Goal: Transaction & Acquisition: Purchase product/service

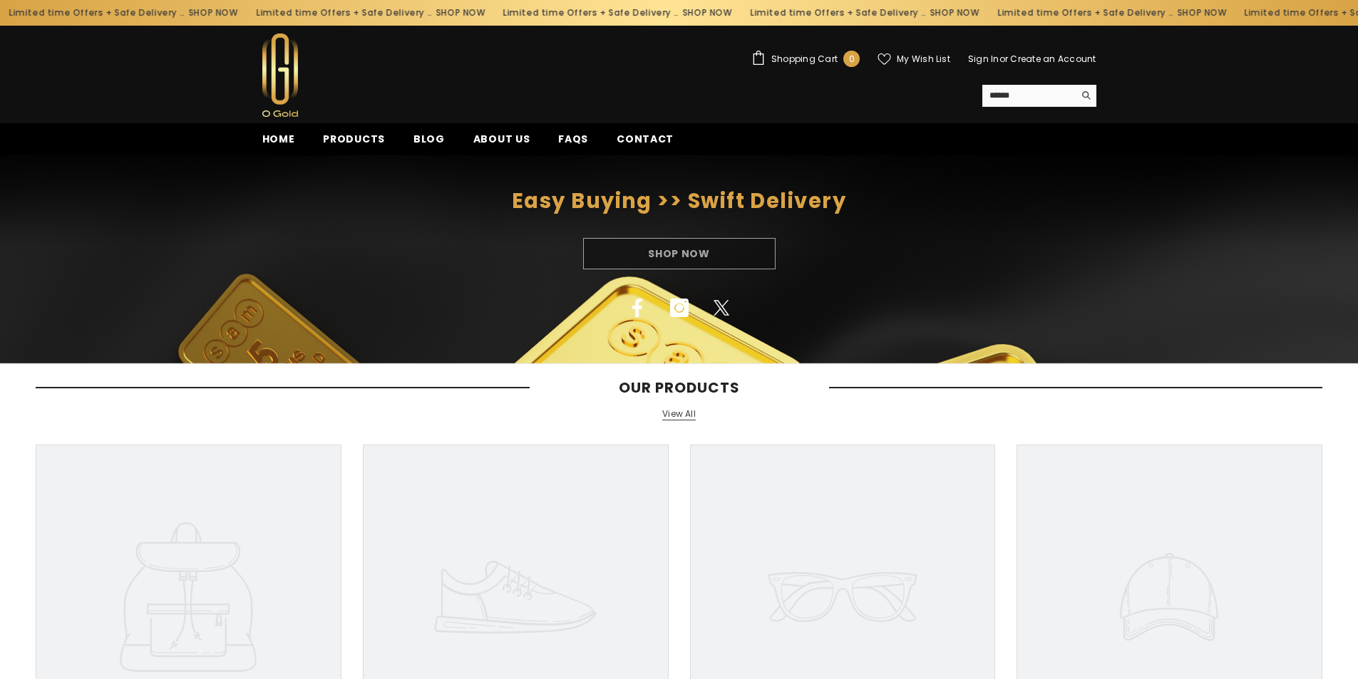
click at [678, 252] on div "Shop Now" at bounding box center [679, 253] width 1358 height 31
click at [811, 58] on span "Shopping Cart" at bounding box center [804, 59] width 66 height 9
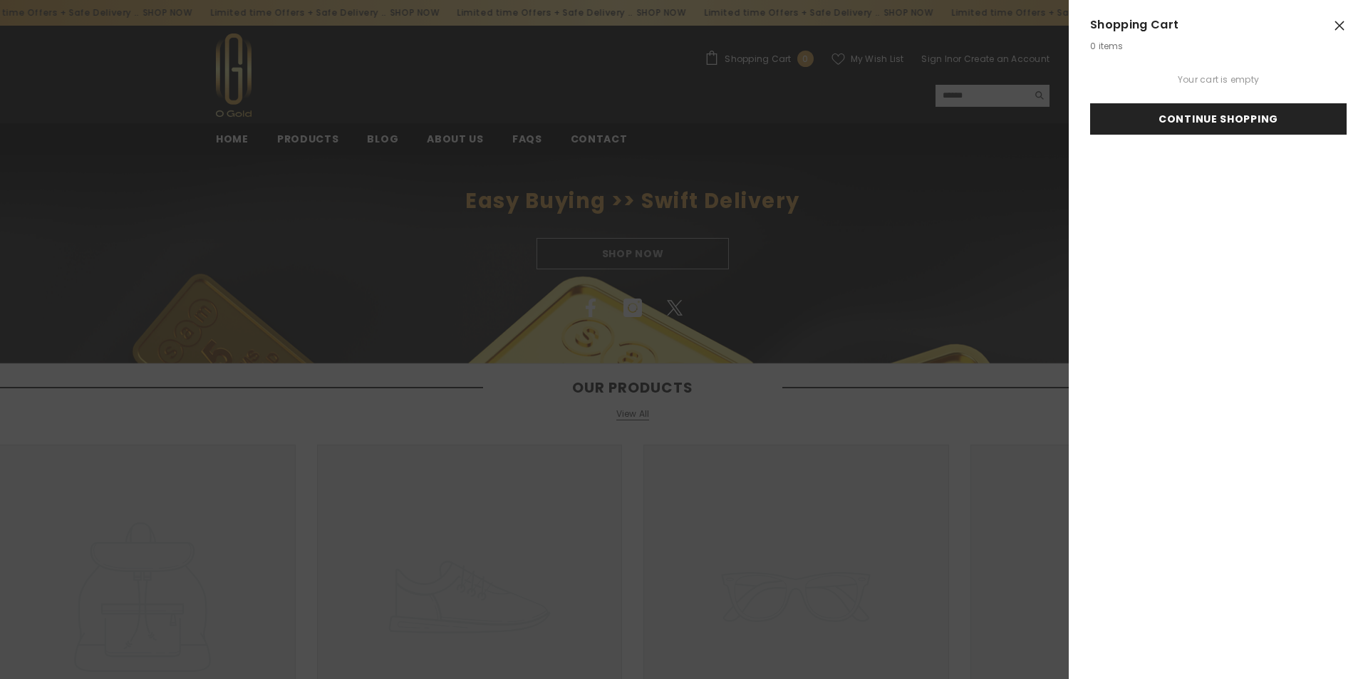
click at [1251, 123] on link "Continue Shopping" at bounding box center [1218, 118] width 257 height 31
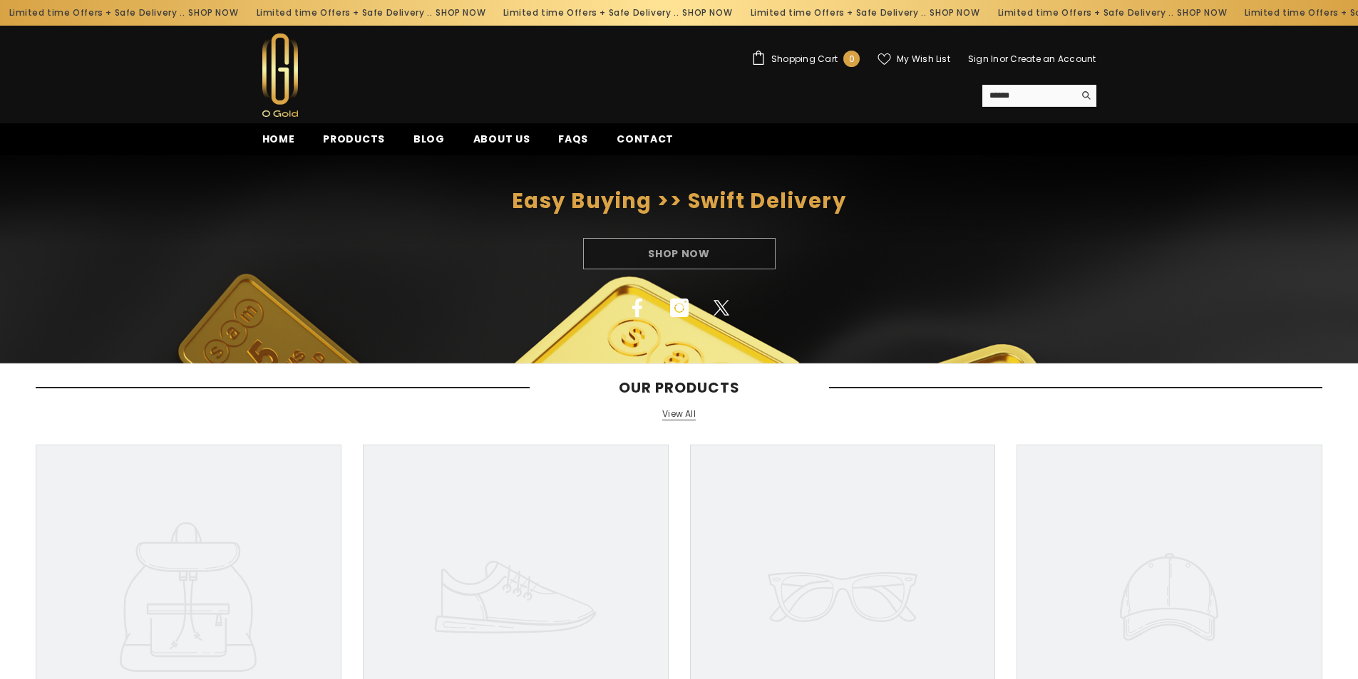
click at [684, 417] on link "View All" at bounding box center [678, 414] width 33 height 12
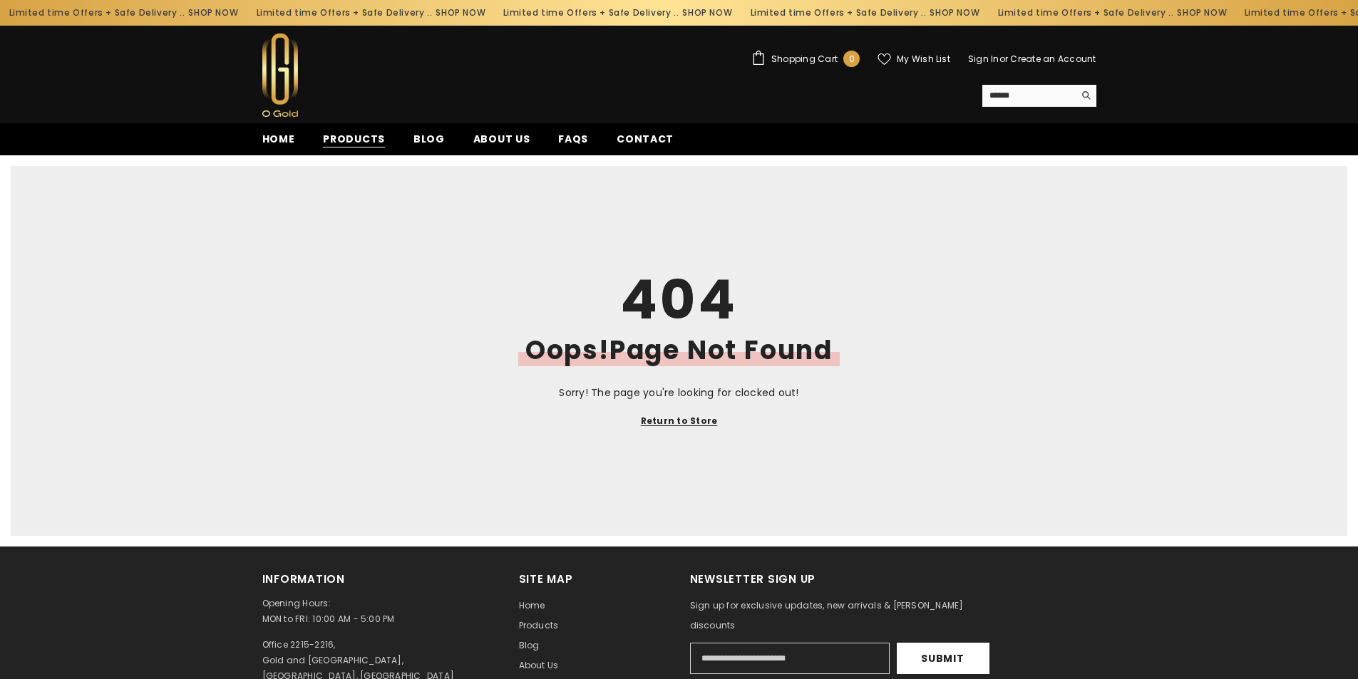
click at [350, 138] on span "Products" at bounding box center [354, 139] width 62 height 15
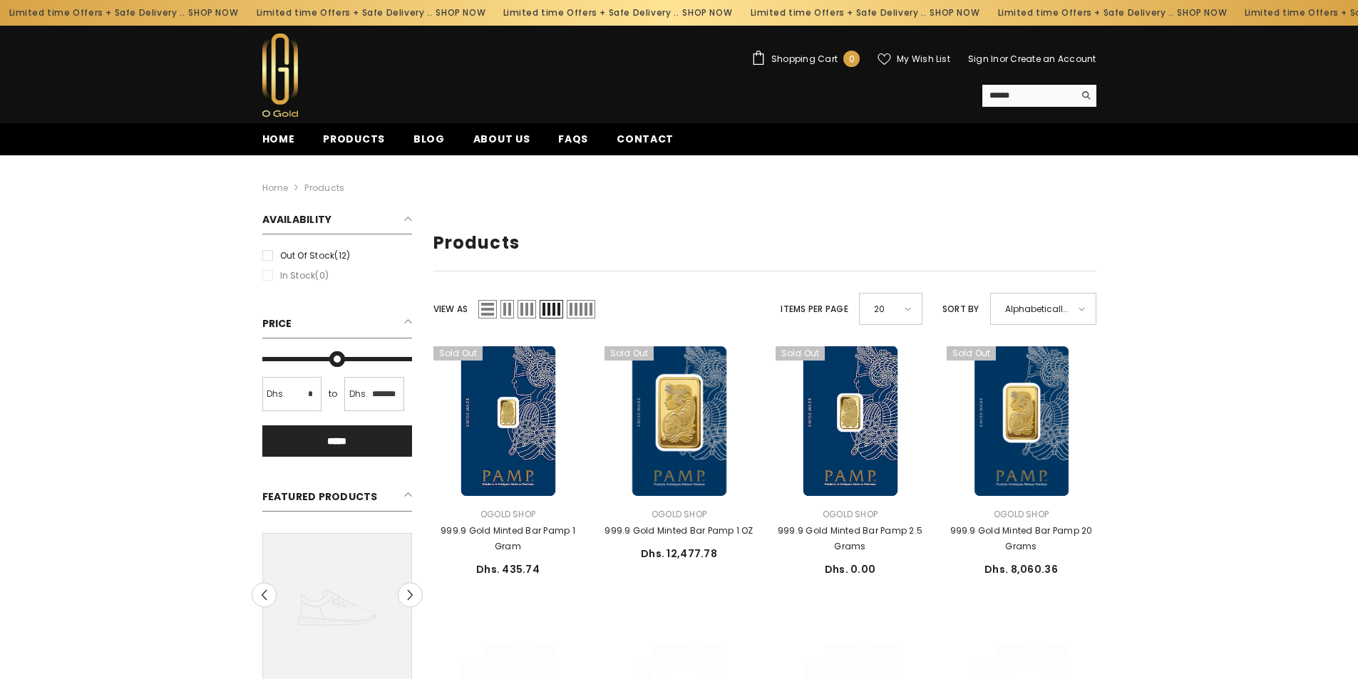
click at [490, 310] on span "List" at bounding box center [487, 309] width 19 height 19
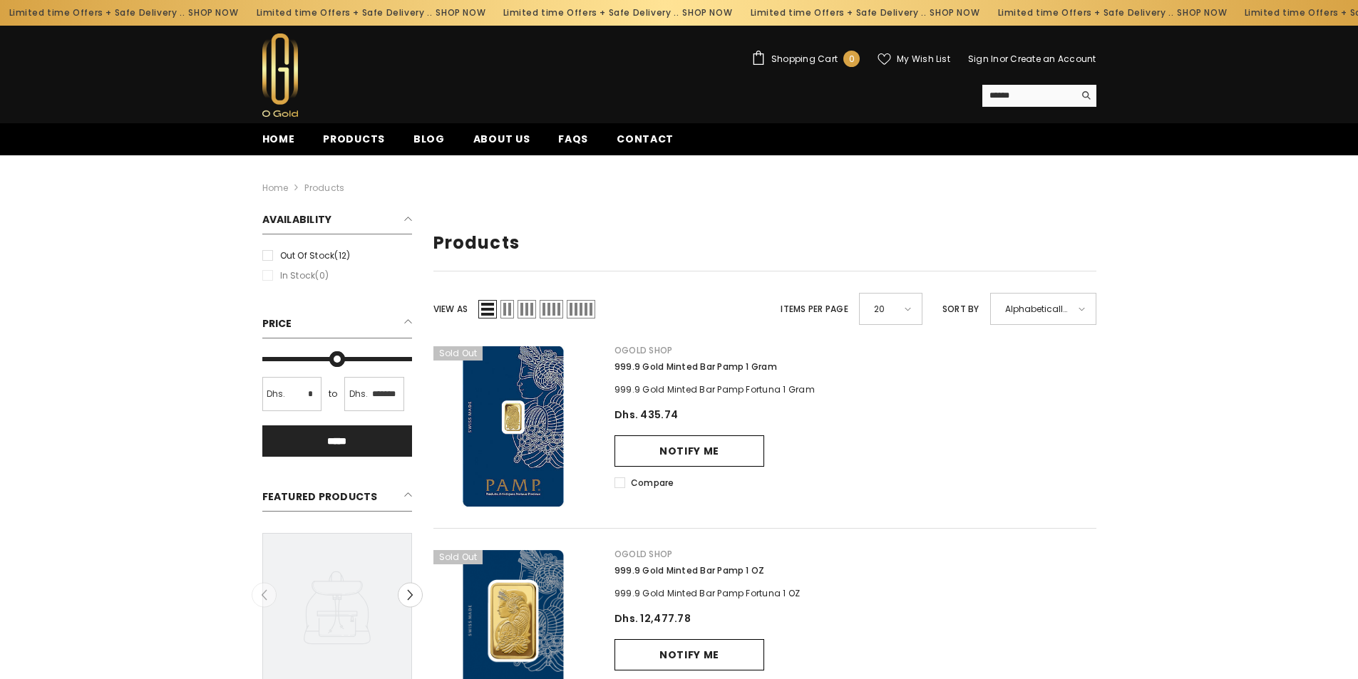
click at [586, 309] on span "Grid 5" at bounding box center [581, 309] width 29 height 19
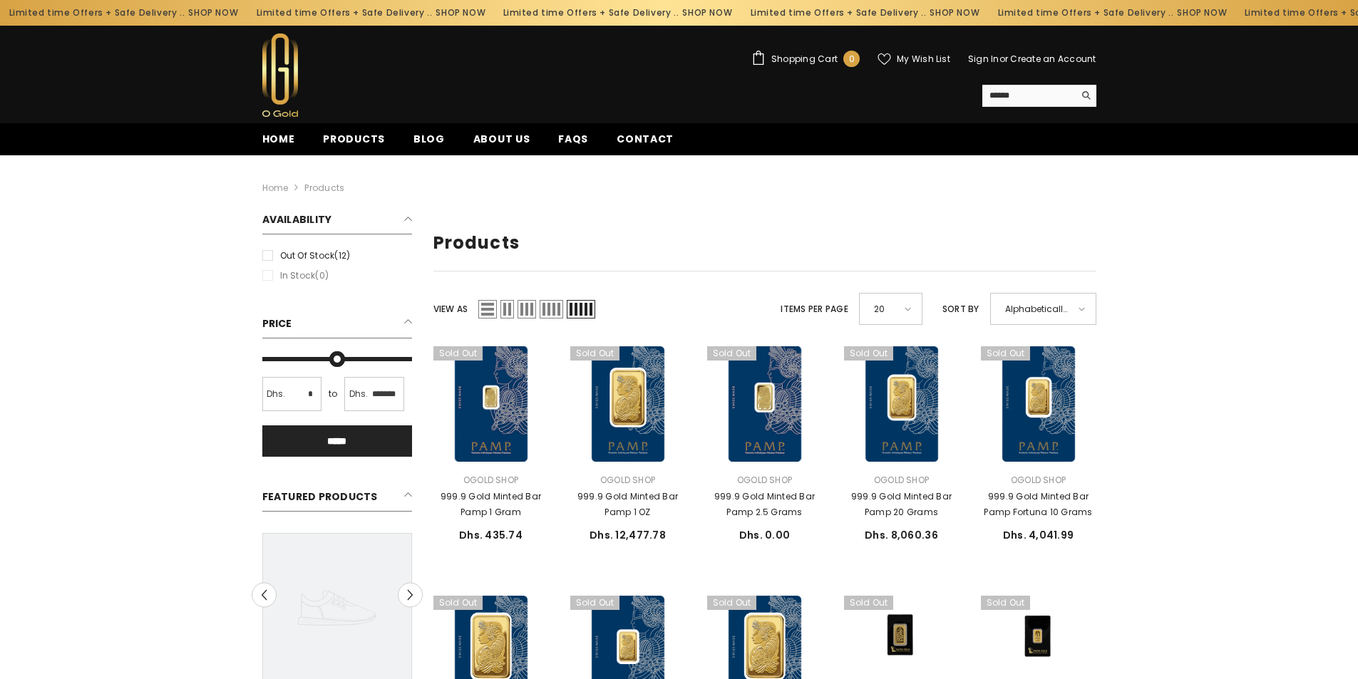
click at [527, 309] on span "Grid 3" at bounding box center [526, 309] width 19 height 19
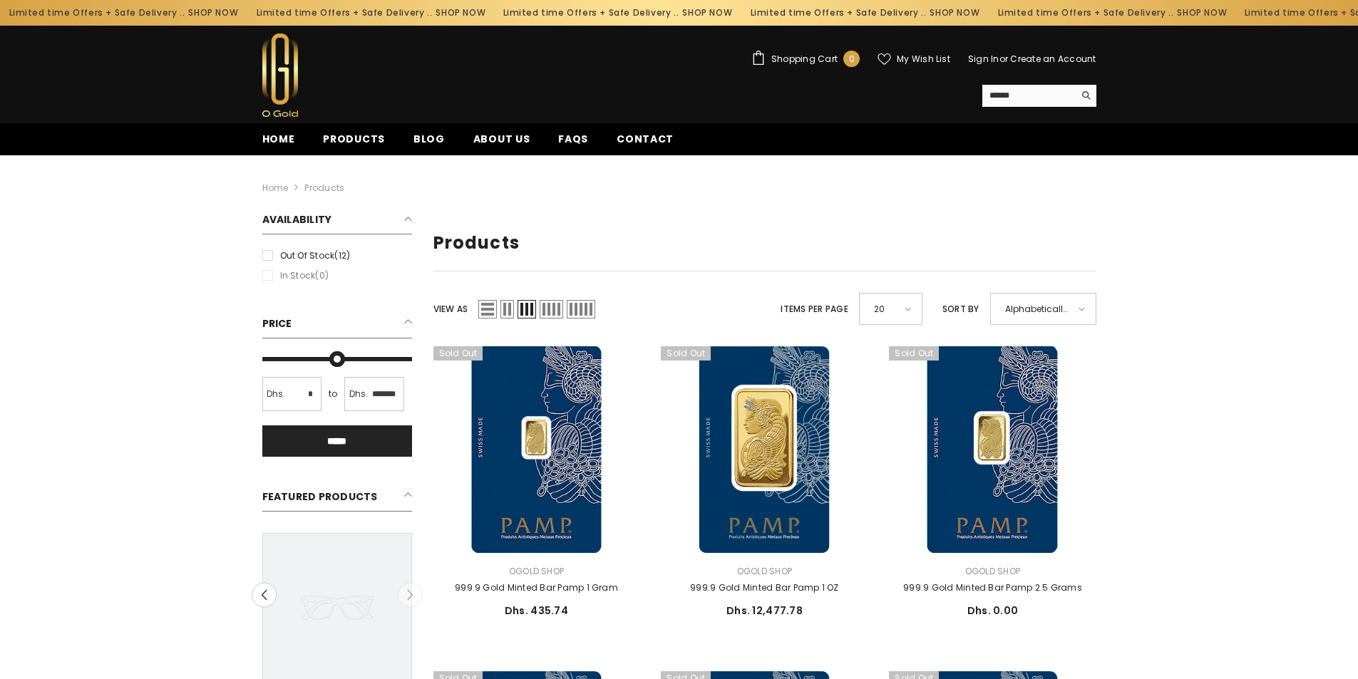
click at [556, 312] on span "Grid 4" at bounding box center [551, 309] width 24 height 19
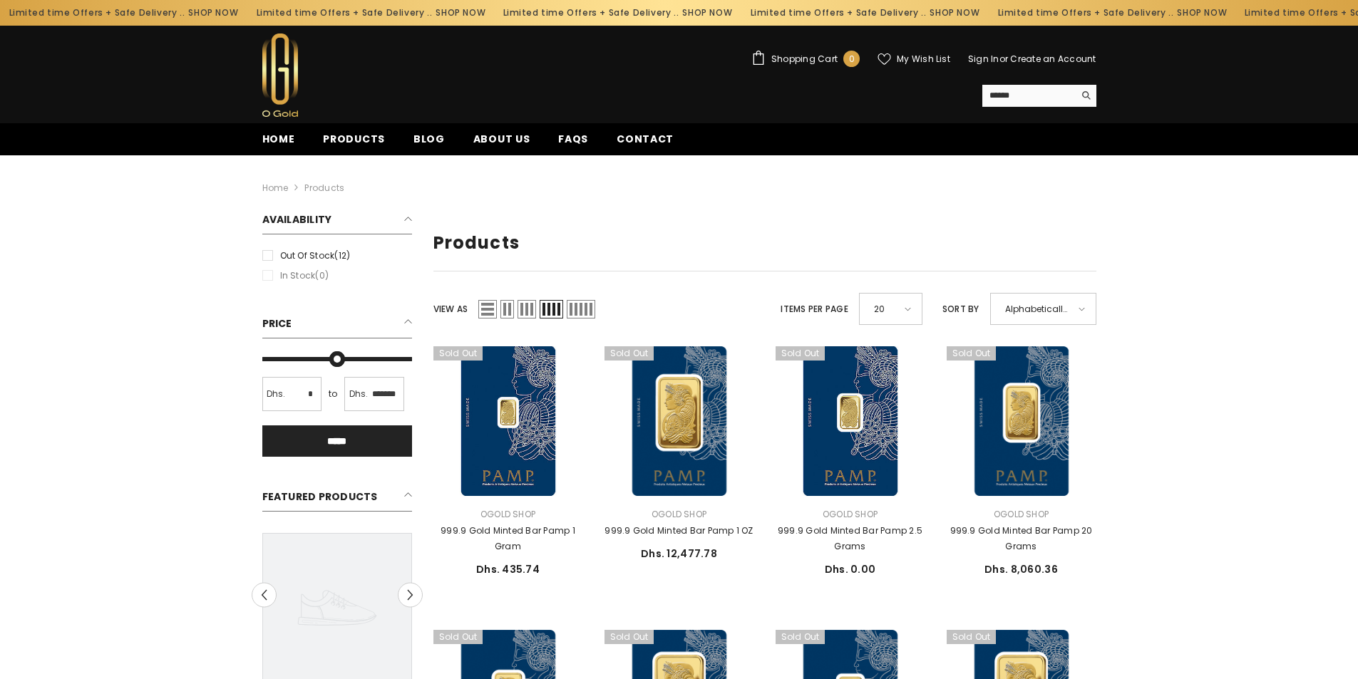
click at [272, 276] on li "In stock (0)" at bounding box center [337, 276] width 157 height 16
click at [270, 257] on label "Out of stock (12)" at bounding box center [337, 256] width 150 height 16
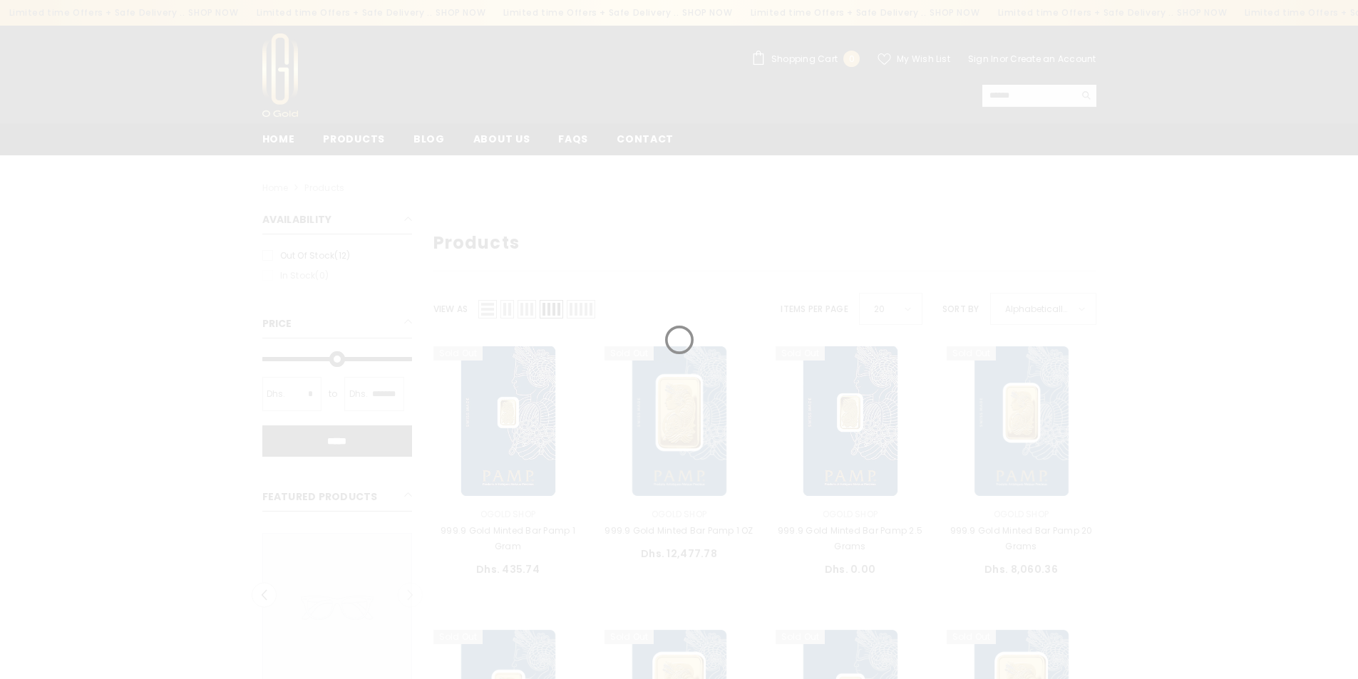
click at [264, 274] on div at bounding box center [679, 339] width 1358 height 679
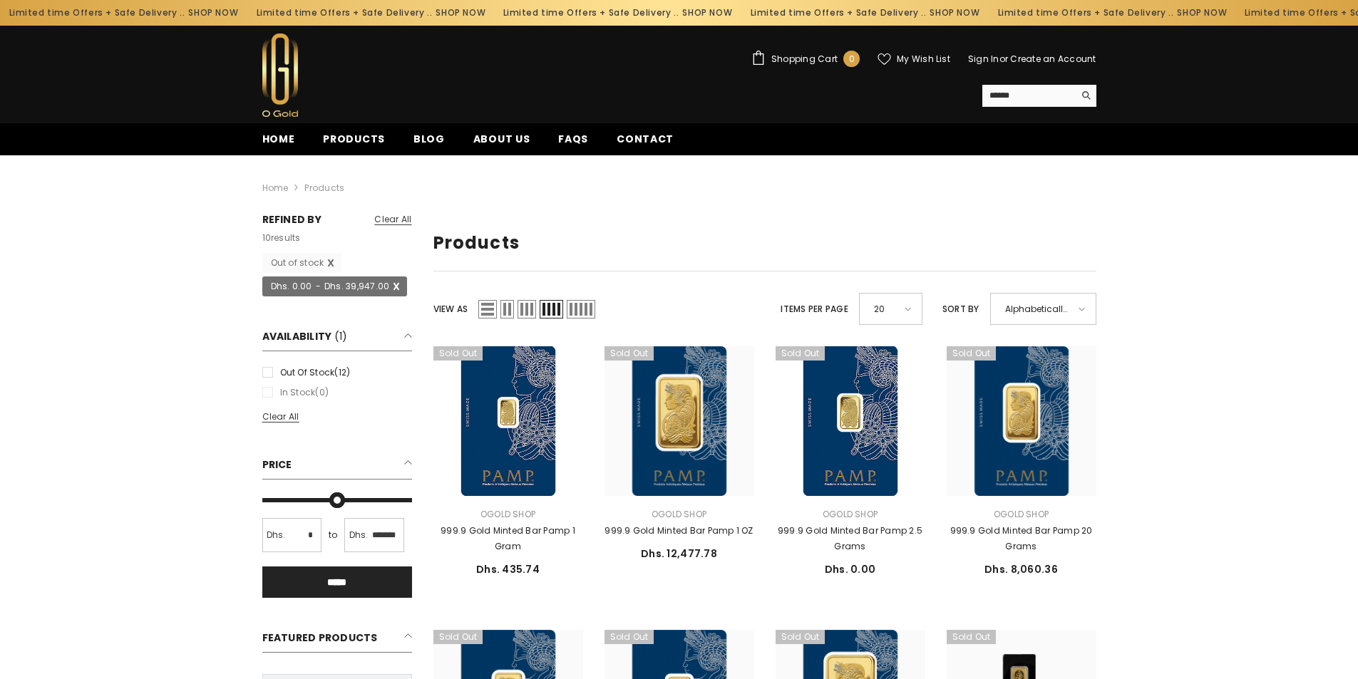
click at [277, 291] on link "Dhs. 0.00 - Dhs. 39,947.00" at bounding box center [334, 286] width 145 height 20
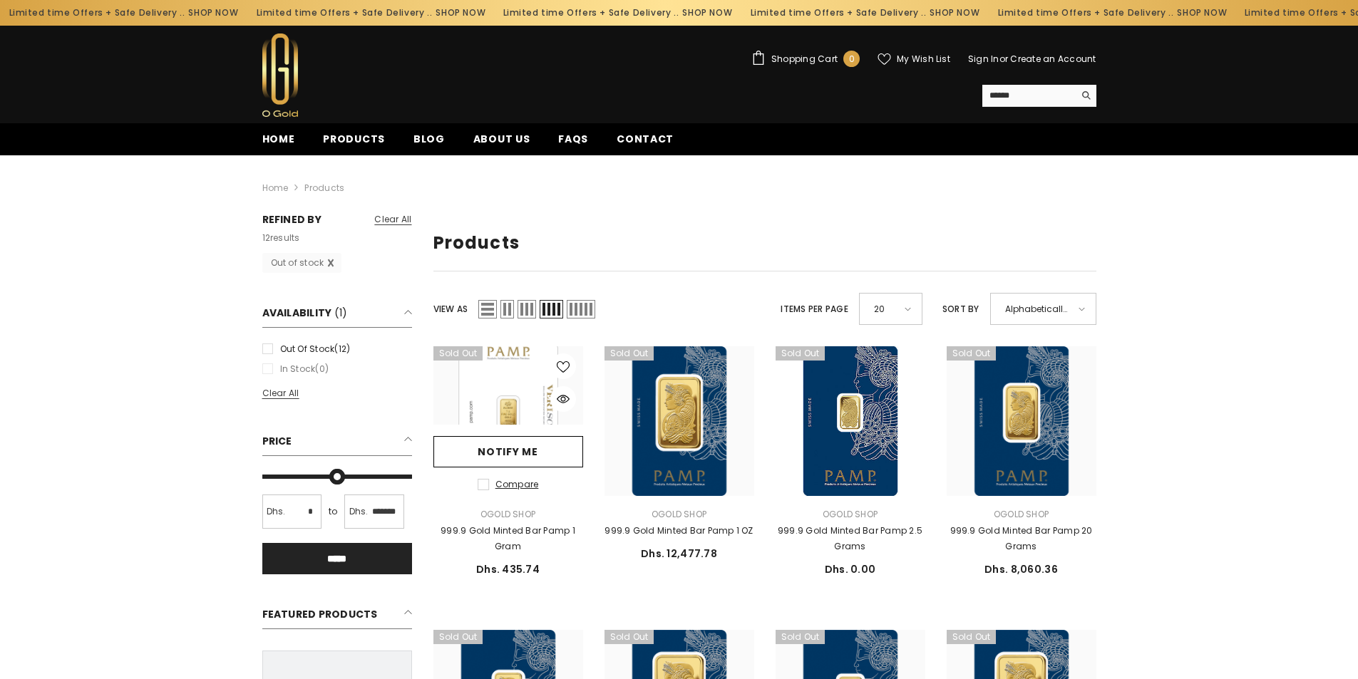
click at [482, 483] on label "Compare" at bounding box center [507, 485] width 61 height 16
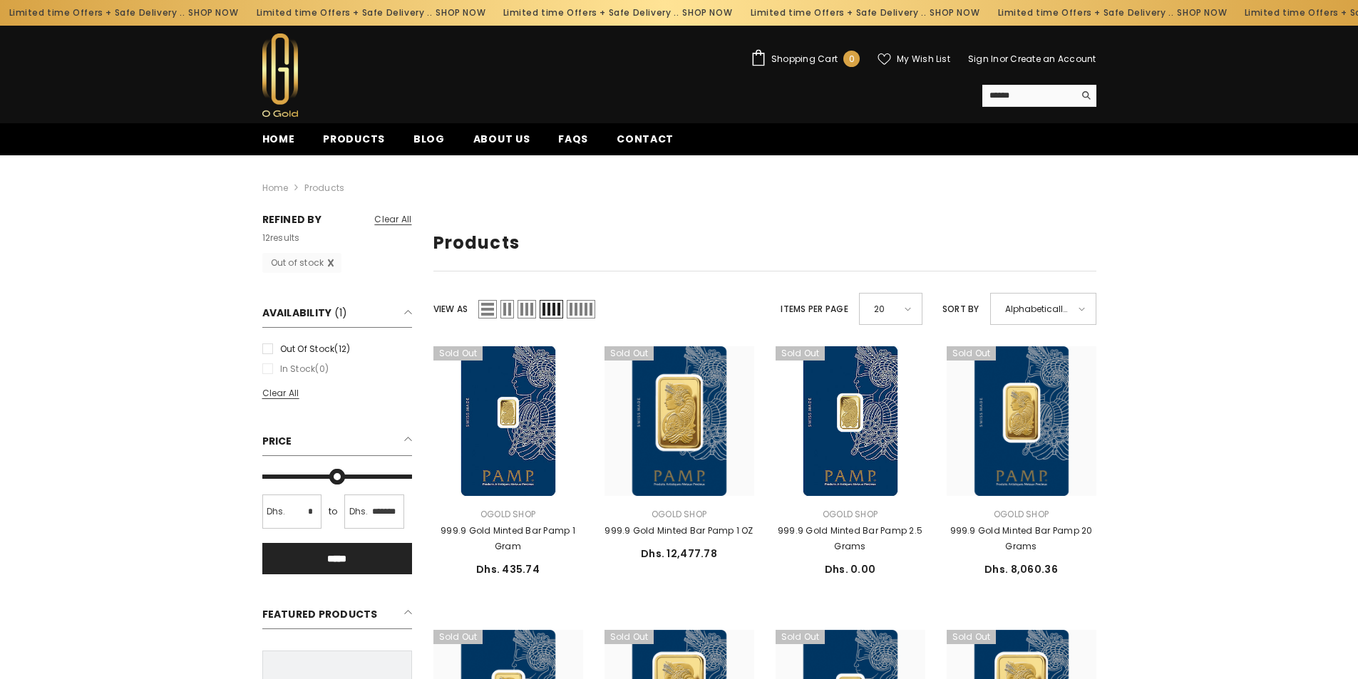
click at [806, 60] on span "Shopping Cart" at bounding box center [804, 59] width 66 height 9
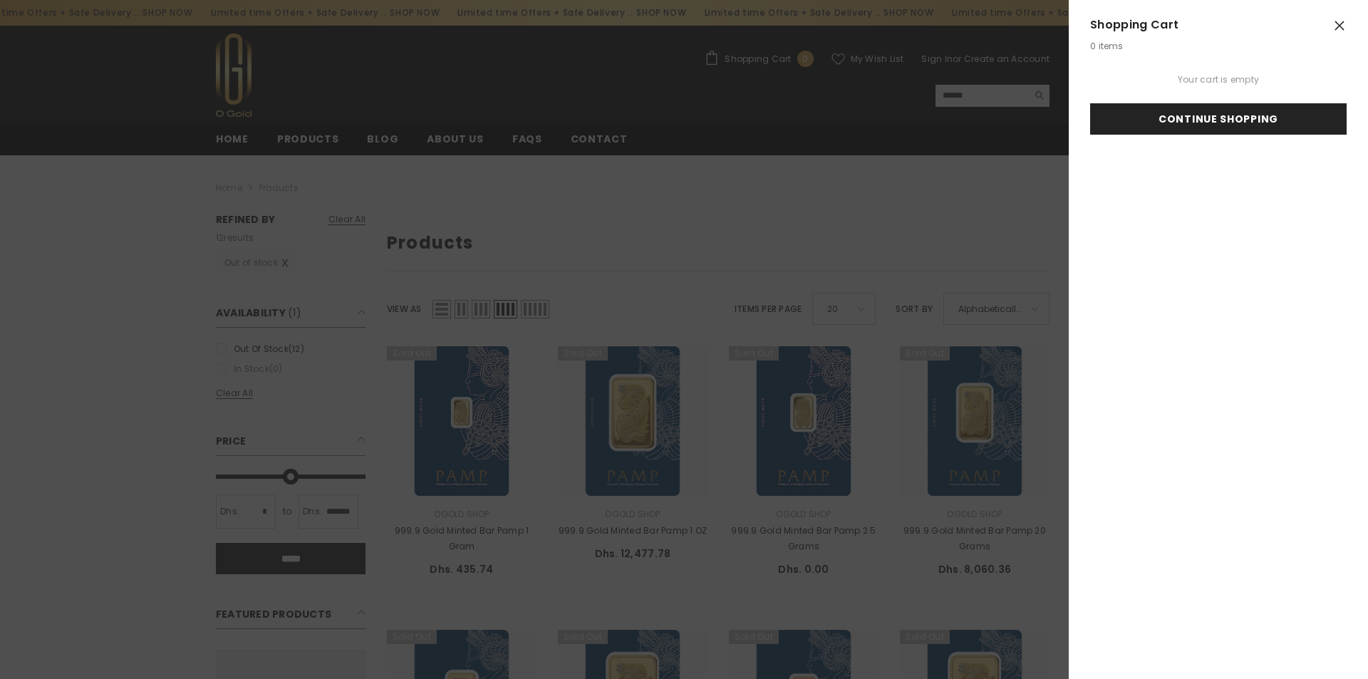
click at [1247, 117] on link "Continue Shopping" at bounding box center [1218, 118] width 257 height 31
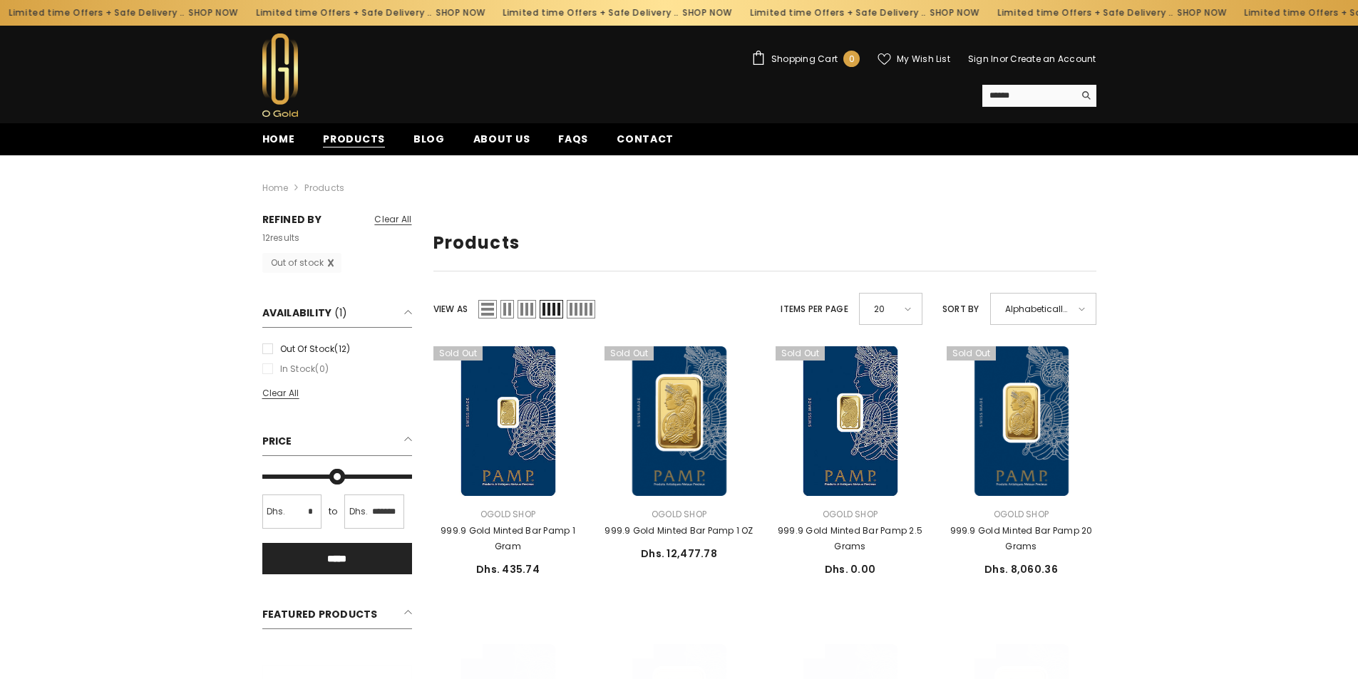
click at [351, 136] on span "Products" at bounding box center [354, 139] width 62 height 15
click at [277, 139] on span "Home" at bounding box center [278, 139] width 33 height 15
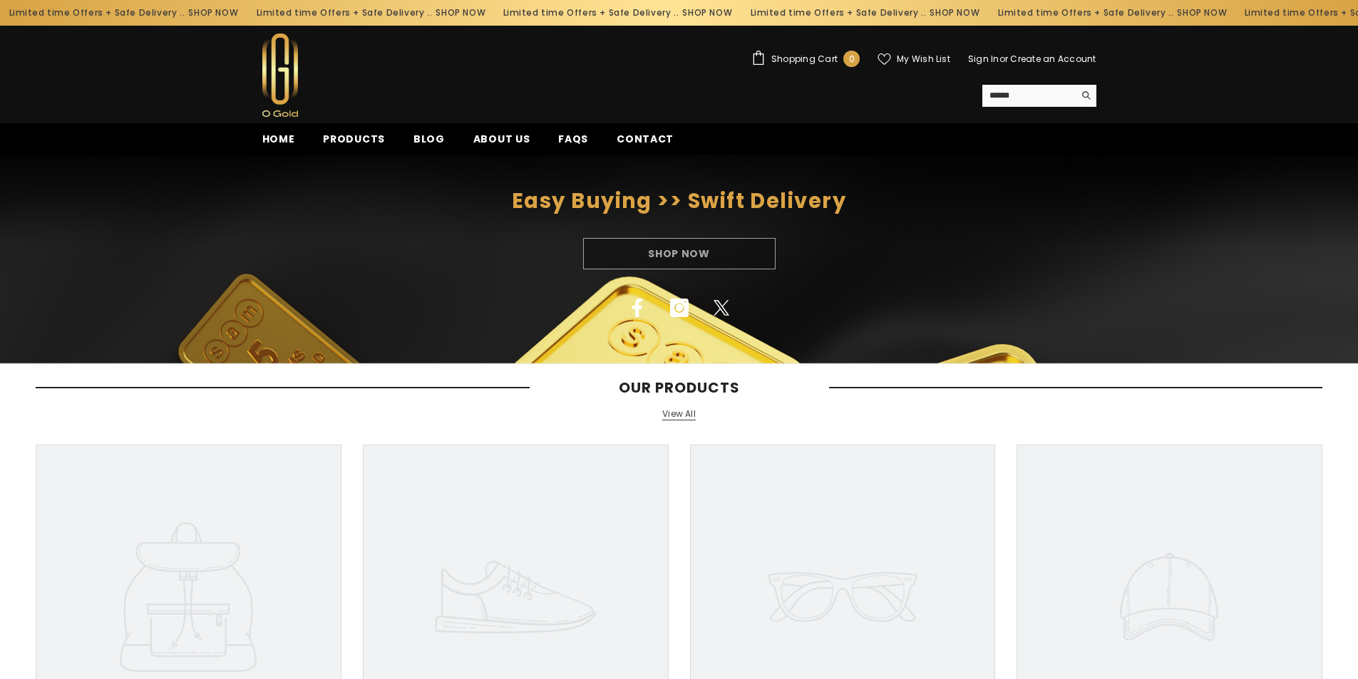
click at [678, 253] on div "Shop Now" at bounding box center [679, 253] width 1358 height 31
click at [923, 61] on span "My Wish List" at bounding box center [922, 59] width 53 height 9
click at [1153, 96] on header "Shopping Cart 0 0 items My Wish List Sign In or Create an Account USD AED Searc…" at bounding box center [679, 75] width 1358 height 98
click at [142, 74] on header "Shopping Cart 0 0 items My Wish List Sign In or Create an Account USD AED Searc…" at bounding box center [679, 75] width 1358 height 98
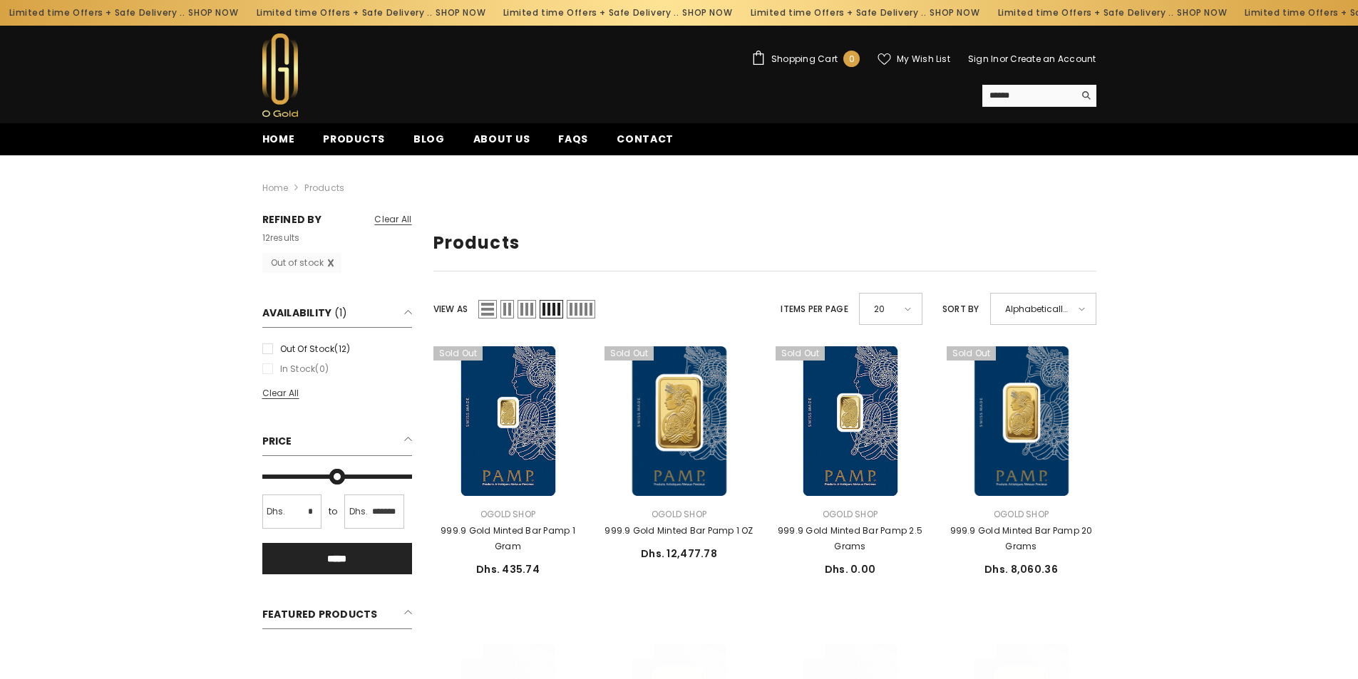
click at [301, 511] on input "*" at bounding box center [292, 512] width 60 height 34
drag, startPoint x: 403, startPoint y: 485, endPoint x: 302, endPoint y: 482, distance: 101.2
click at [302, 482] on div "Dhs. 0 Min * to Dhs. 3994739 3994739 Max ******* *****" at bounding box center [337, 517] width 150 height 115
type input "*******"
click at [324, 477] on input "Max" at bounding box center [337, 477] width 150 height 0
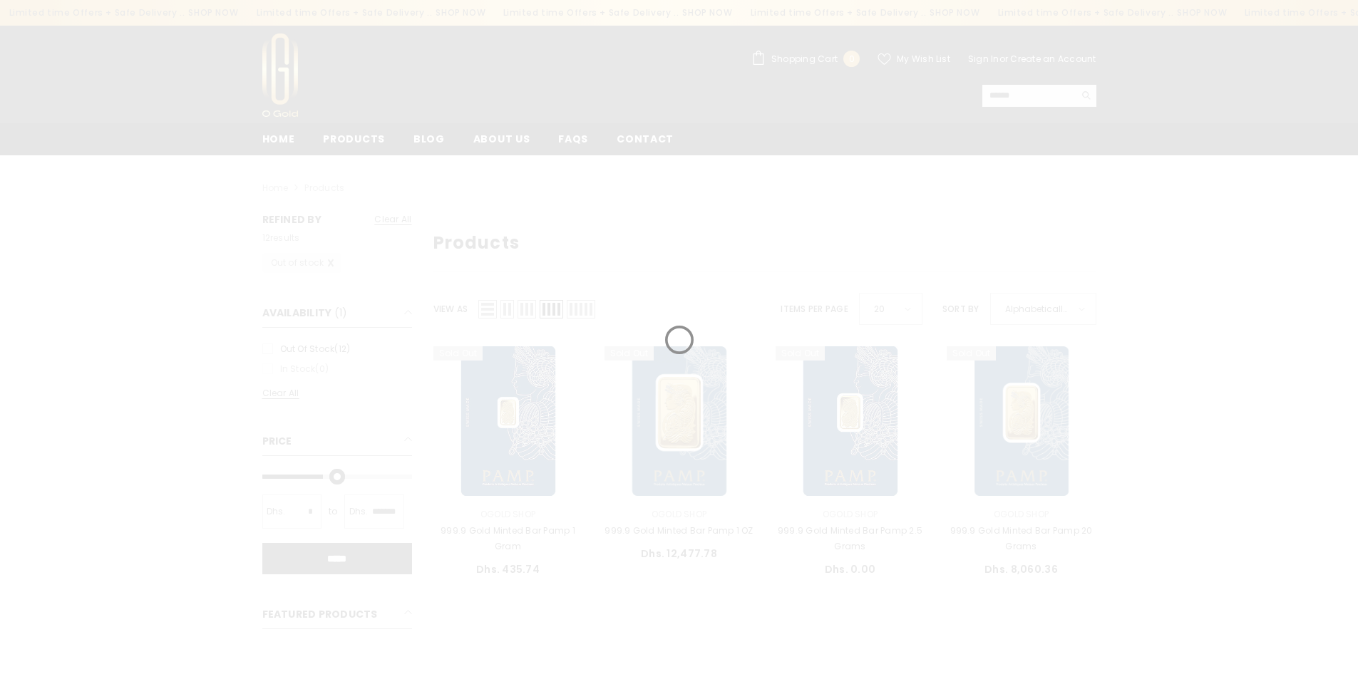
drag, startPoint x: 314, startPoint y: 475, endPoint x: 302, endPoint y: 475, distance: 12.1
click at [314, 475] on div at bounding box center [679, 339] width 1358 height 679
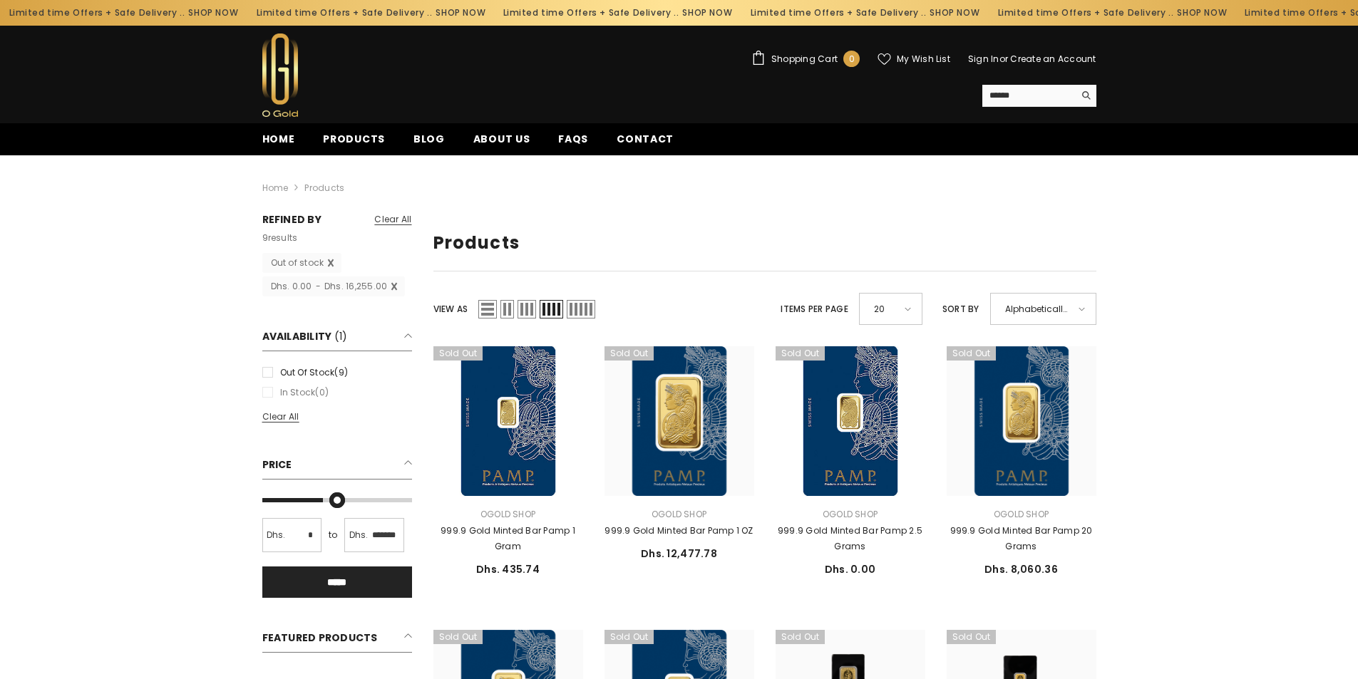
click at [406, 462] on h2 "Price" at bounding box center [337, 466] width 150 height 26
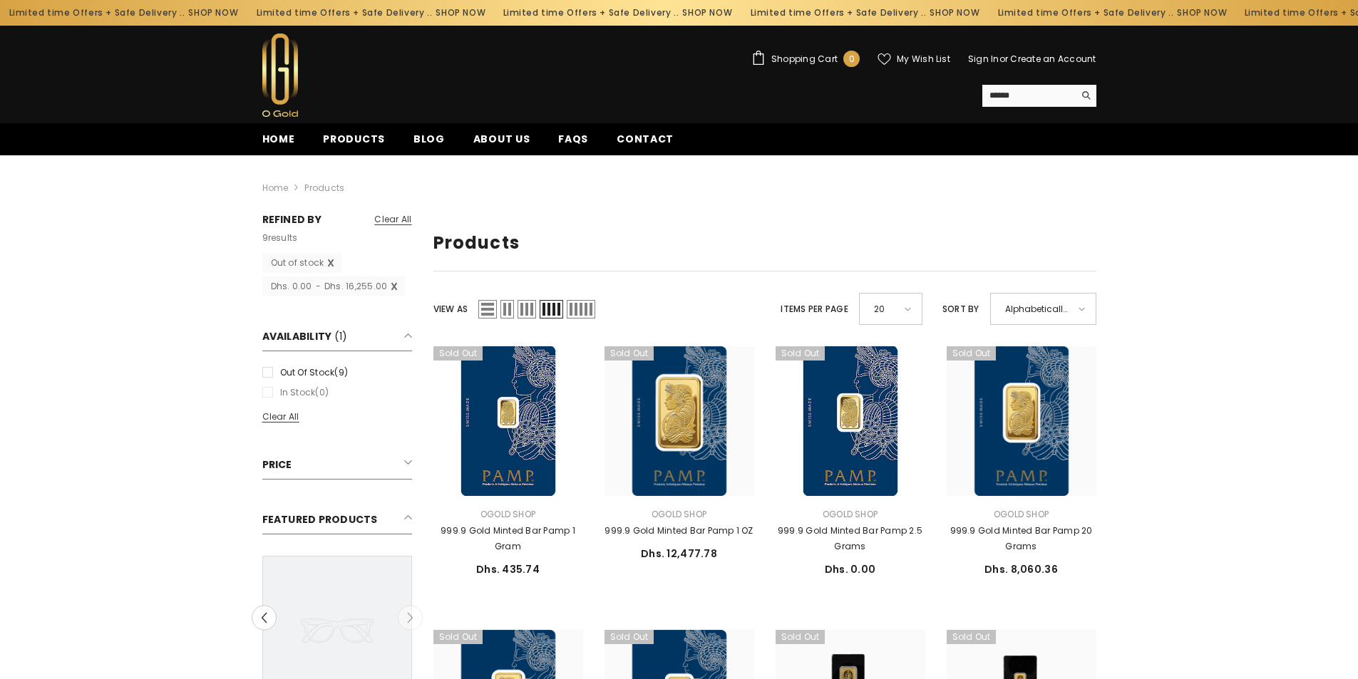
click at [406, 462] on h2 "Price" at bounding box center [337, 466] width 150 height 26
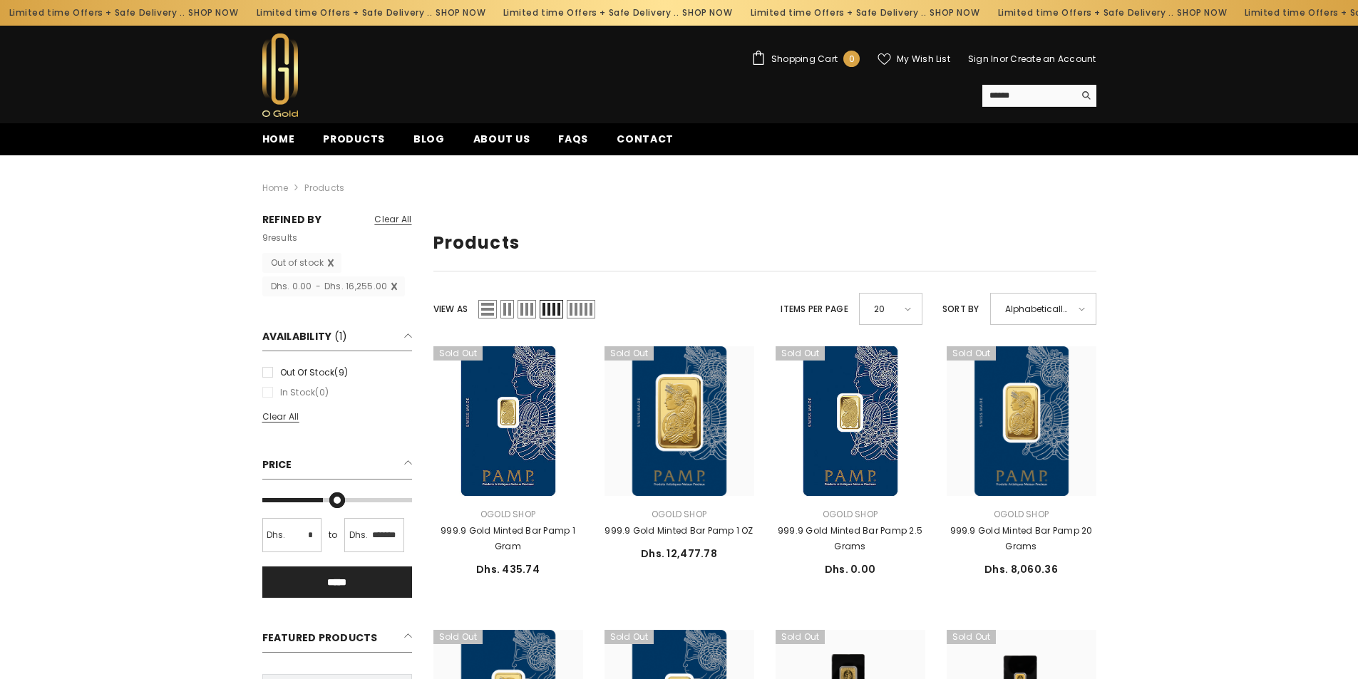
click at [283, 92] on img at bounding box center [280, 74] width 36 height 83
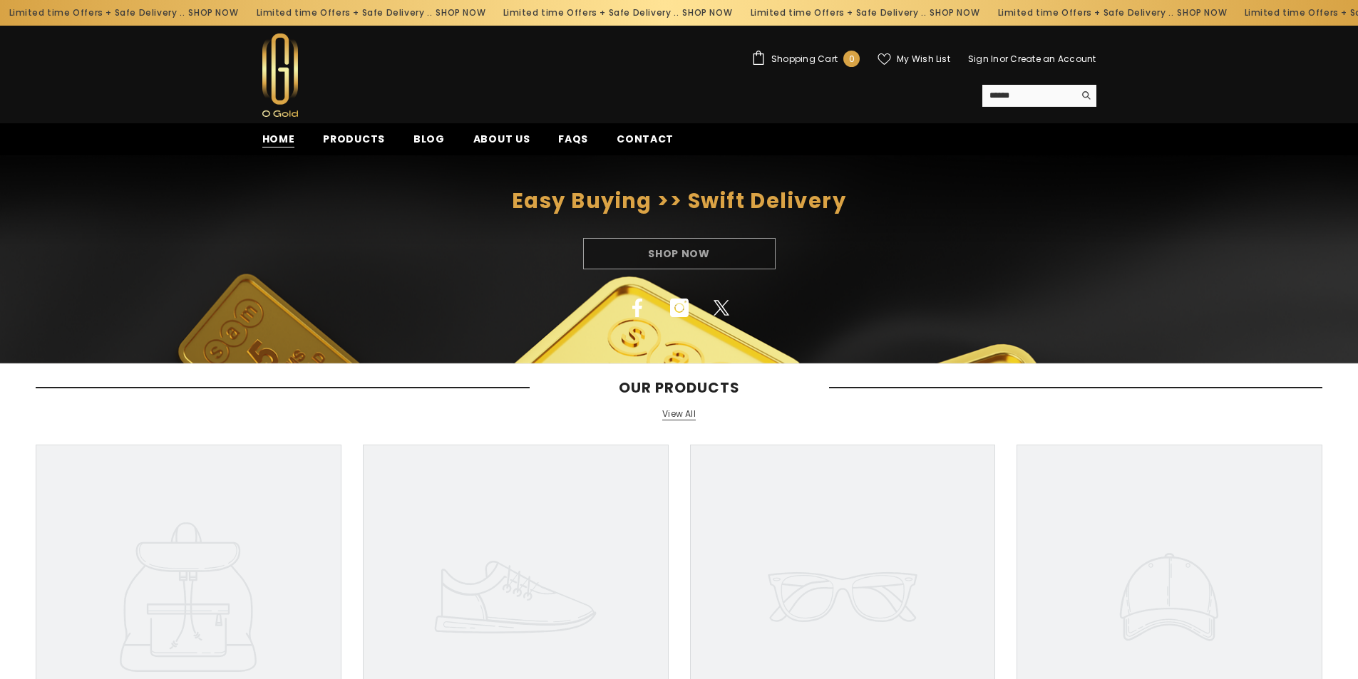
click at [280, 141] on span "Home" at bounding box center [278, 139] width 33 height 15
